Goal: Find specific page/section: Find specific page/section

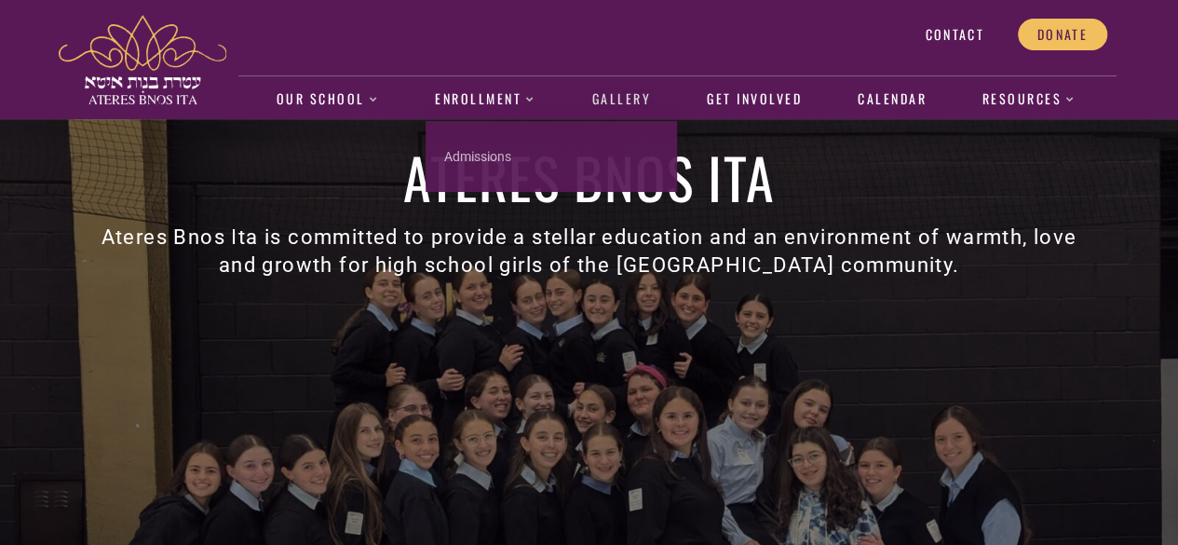
click at [606, 94] on link "Gallery" at bounding box center [621, 99] width 78 height 43
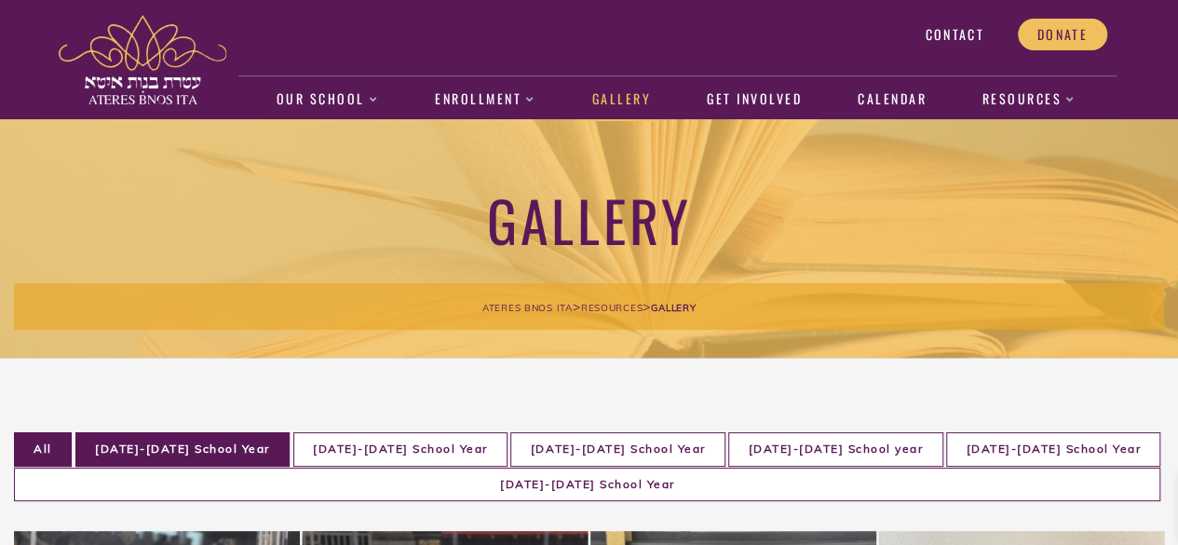
click at [171, 455] on li "2019-2020 School Year" at bounding box center [182, 449] width 214 height 34
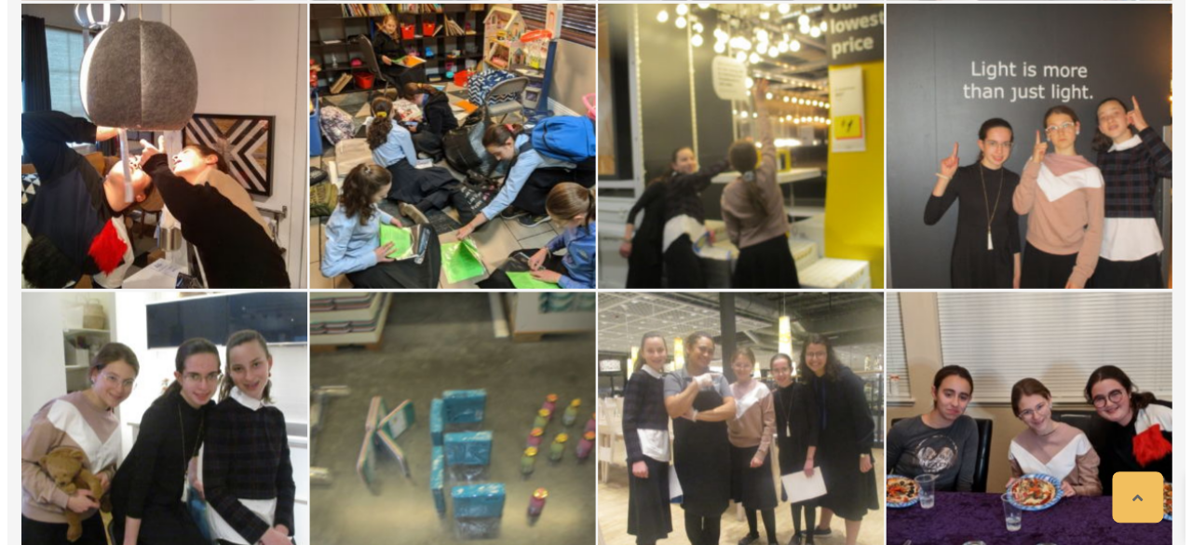
scroll to position [6225, 0]
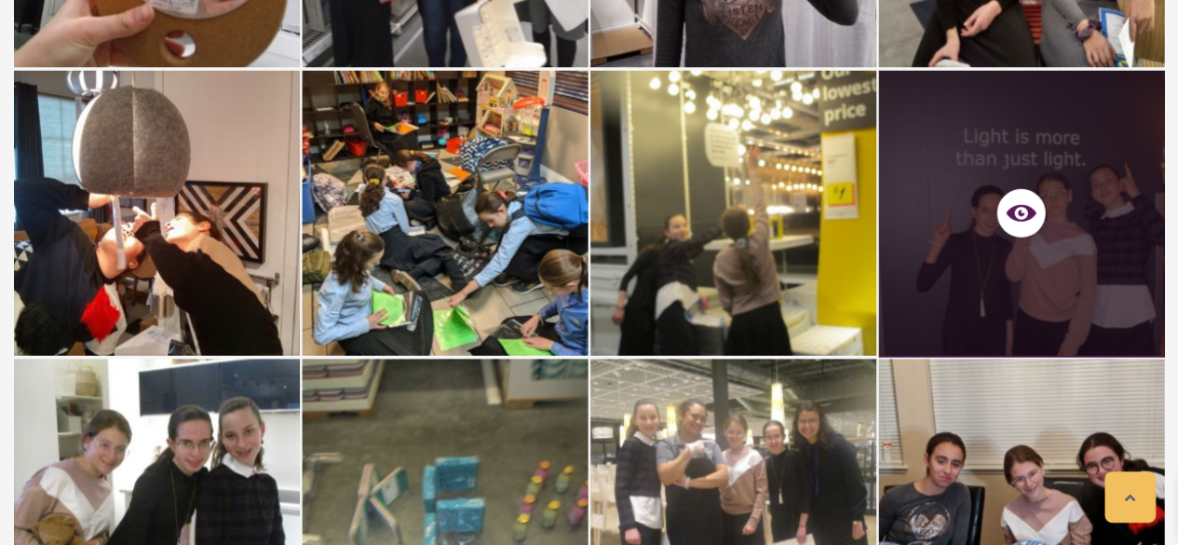
click at [1024, 208] on div at bounding box center [1022, 214] width 286 height 286
click at [1026, 262] on div at bounding box center [1022, 214] width 286 height 286
click at [1021, 205] on icon at bounding box center [1022, 213] width 30 height 17
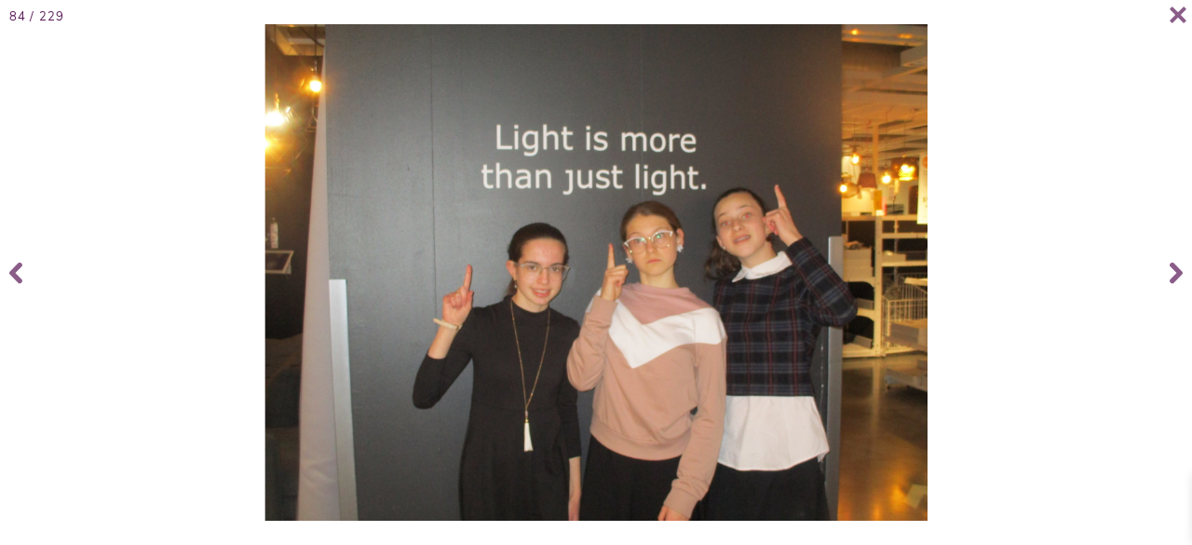
click at [549, 141] on img at bounding box center [596, 272] width 662 height 496
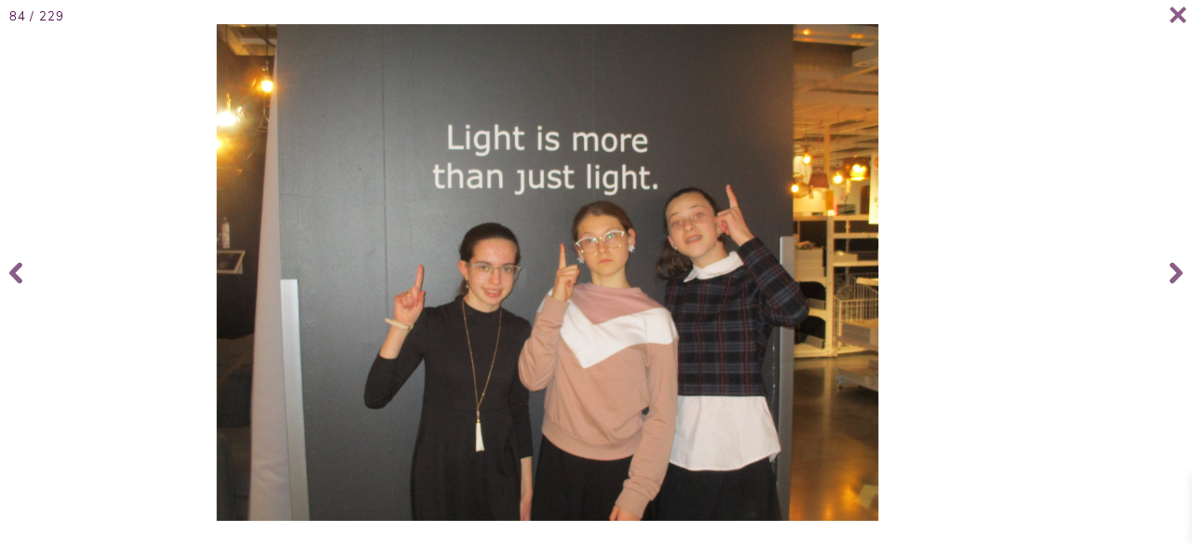
drag, startPoint x: 1009, startPoint y: 297, endPoint x: 959, endPoint y: 262, distance: 60.7
click at [959, 262] on div at bounding box center [547, 272] width 1181 height 496
